Goal: Check status: Check status

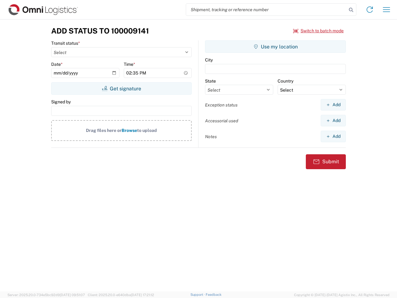
click at [266, 10] on input "search" at bounding box center [266, 10] width 161 height 12
click at [351, 10] on icon at bounding box center [351, 10] width 9 height 9
click at [370, 10] on icon at bounding box center [370, 10] width 10 height 10
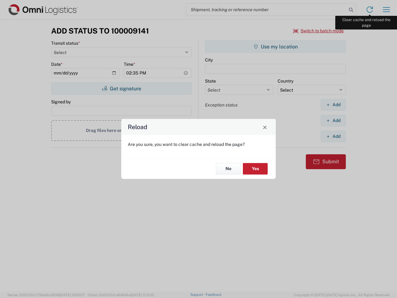
click at [386, 10] on div "Reload Are you sure, you want to clear cache and reload the page? No Yes" at bounding box center [198, 149] width 397 height 298
click at [319, 31] on div "Reload Are you sure, you want to clear cache and reload the page? No Yes" at bounding box center [198, 149] width 397 height 298
click at [121, 88] on div "Reload Are you sure, you want to clear cache and reload the page? No Yes" at bounding box center [198, 149] width 397 height 298
click at [275, 47] on div "Reload Are you sure, you want to clear cache and reload the page? No Yes" at bounding box center [198, 149] width 397 height 298
click at [333, 105] on div "Reload Are you sure, you want to clear cache and reload the page? No Yes" at bounding box center [198, 149] width 397 height 298
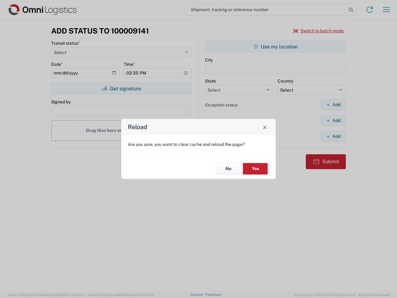
click at [333, 120] on div "Reload Are you sure, you want to clear cache and reload the page? No Yes" at bounding box center [198, 149] width 397 height 298
click at [333, 136] on div "Reload Are you sure, you want to clear cache and reload the page? No Yes" at bounding box center [198, 149] width 397 height 298
